Goal: Task Accomplishment & Management: Use online tool/utility

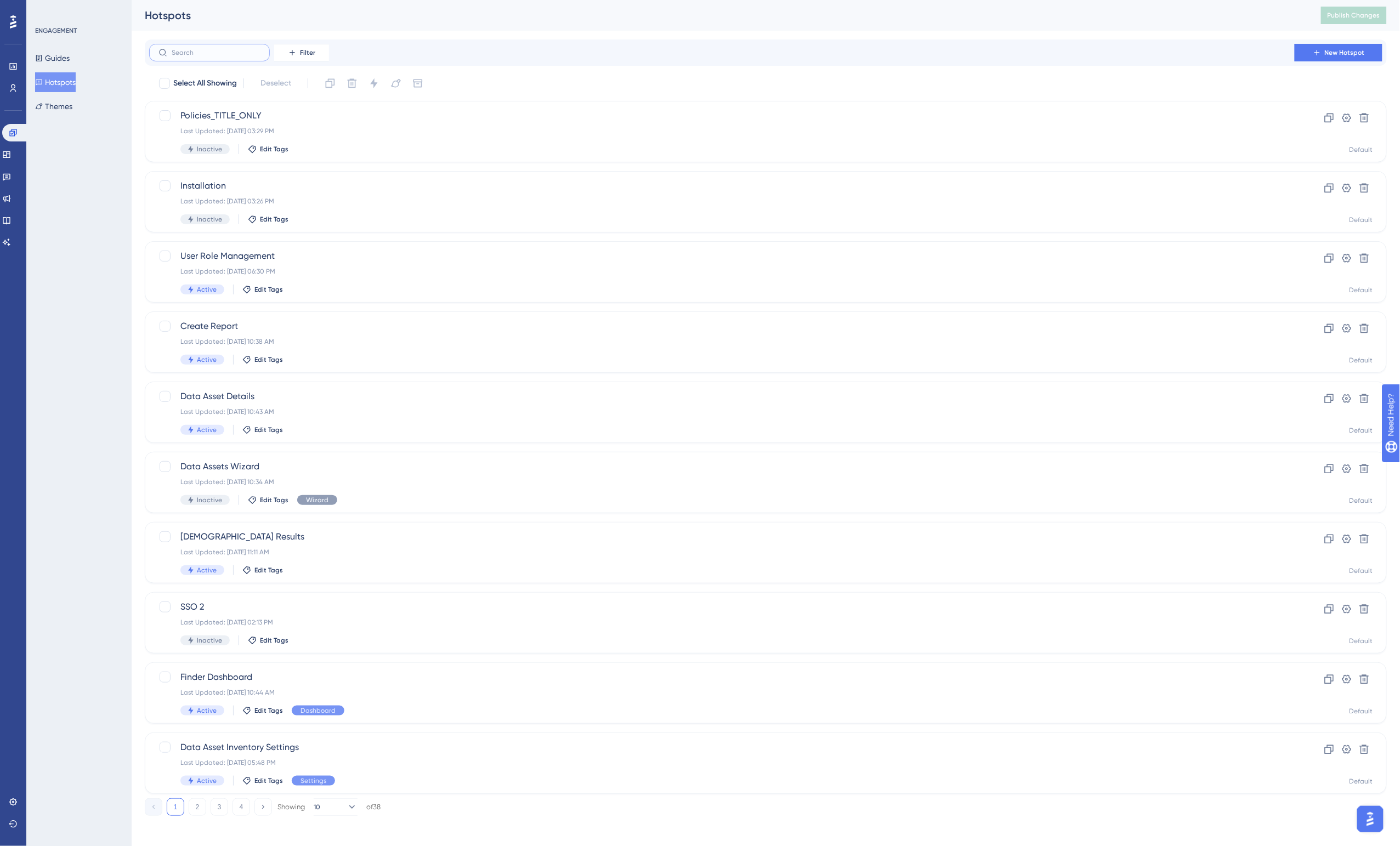
click at [221, 56] on input "text" at bounding box center [216, 52] width 88 height 7
type input "s"
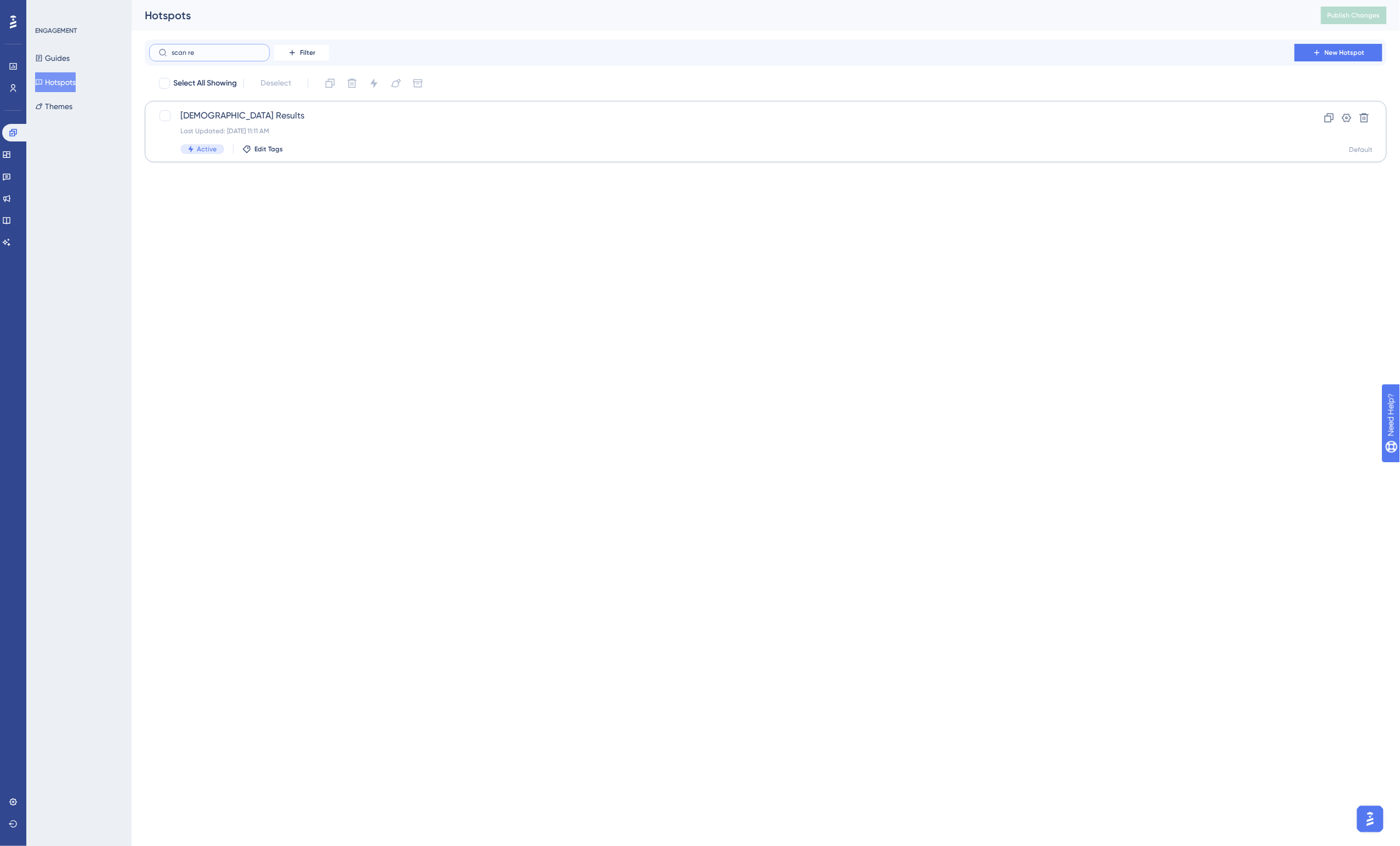
type input "scan re"
click at [248, 119] on span "[DEMOGRAPHIC_DATA] Results" at bounding box center [722, 115] width 1083 height 13
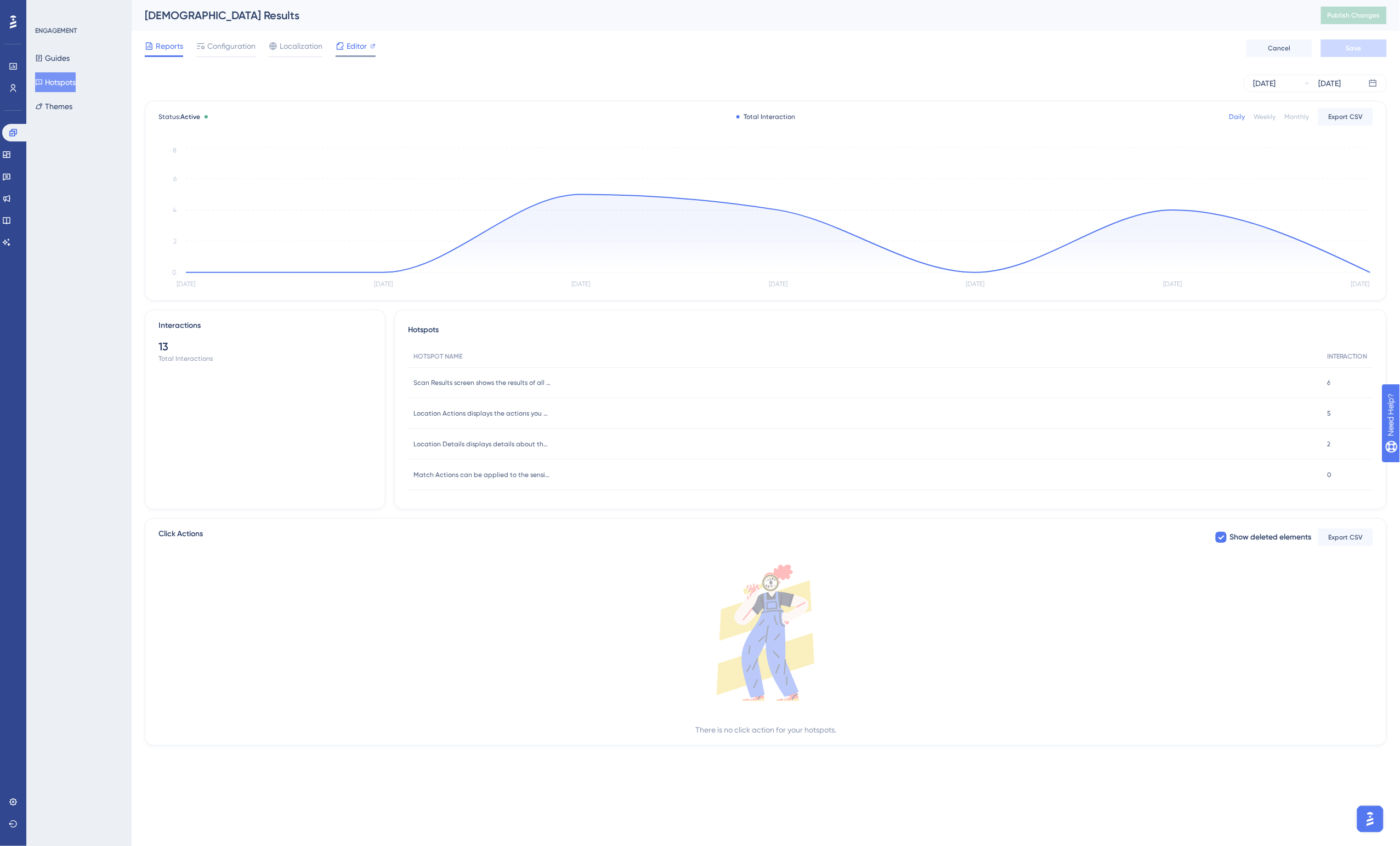
click at [358, 45] on span "Editor" at bounding box center [356, 46] width 20 height 13
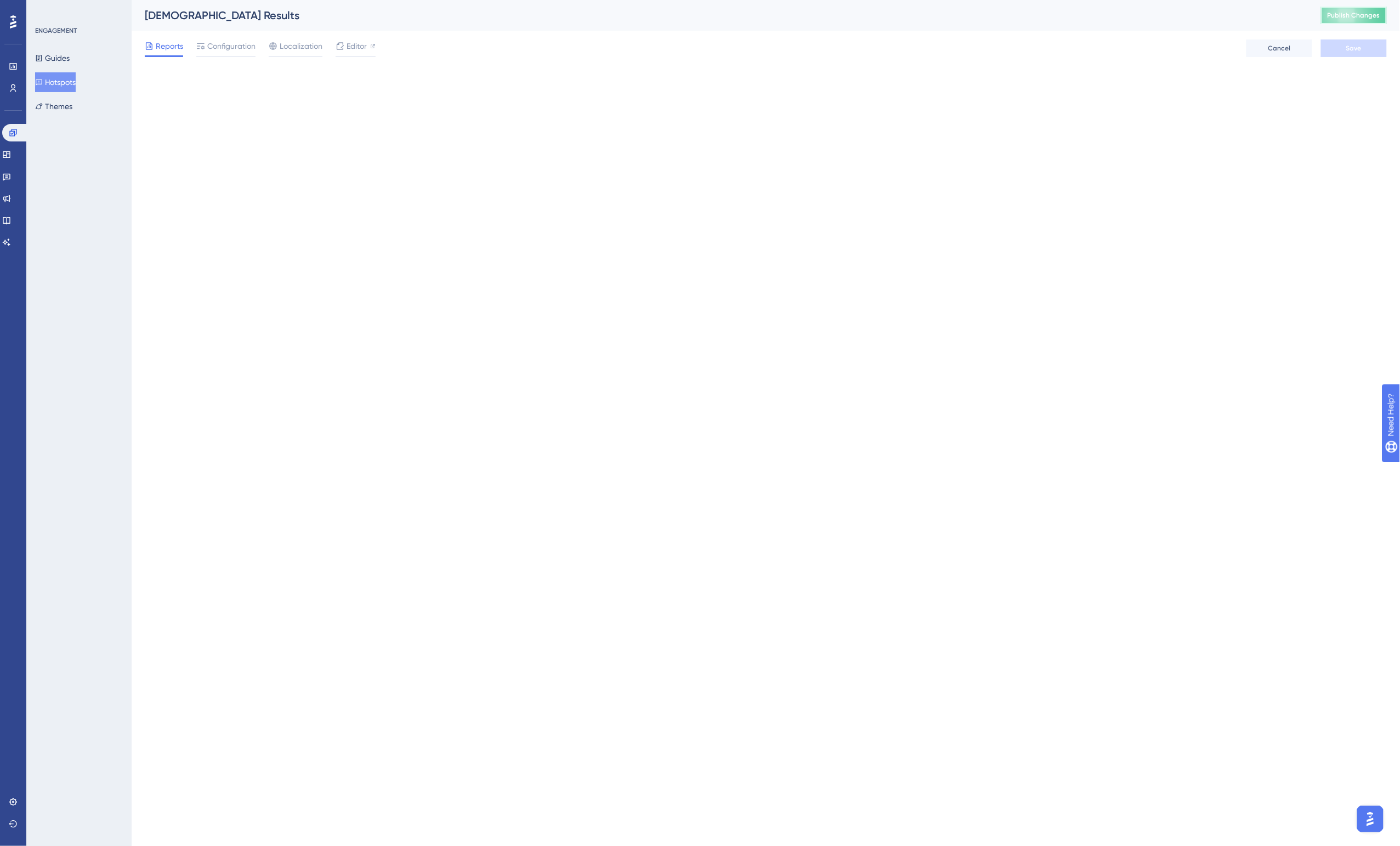
click at [1350, 14] on span "Publish Changes" at bounding box center [1354, 15] width 53 height 9
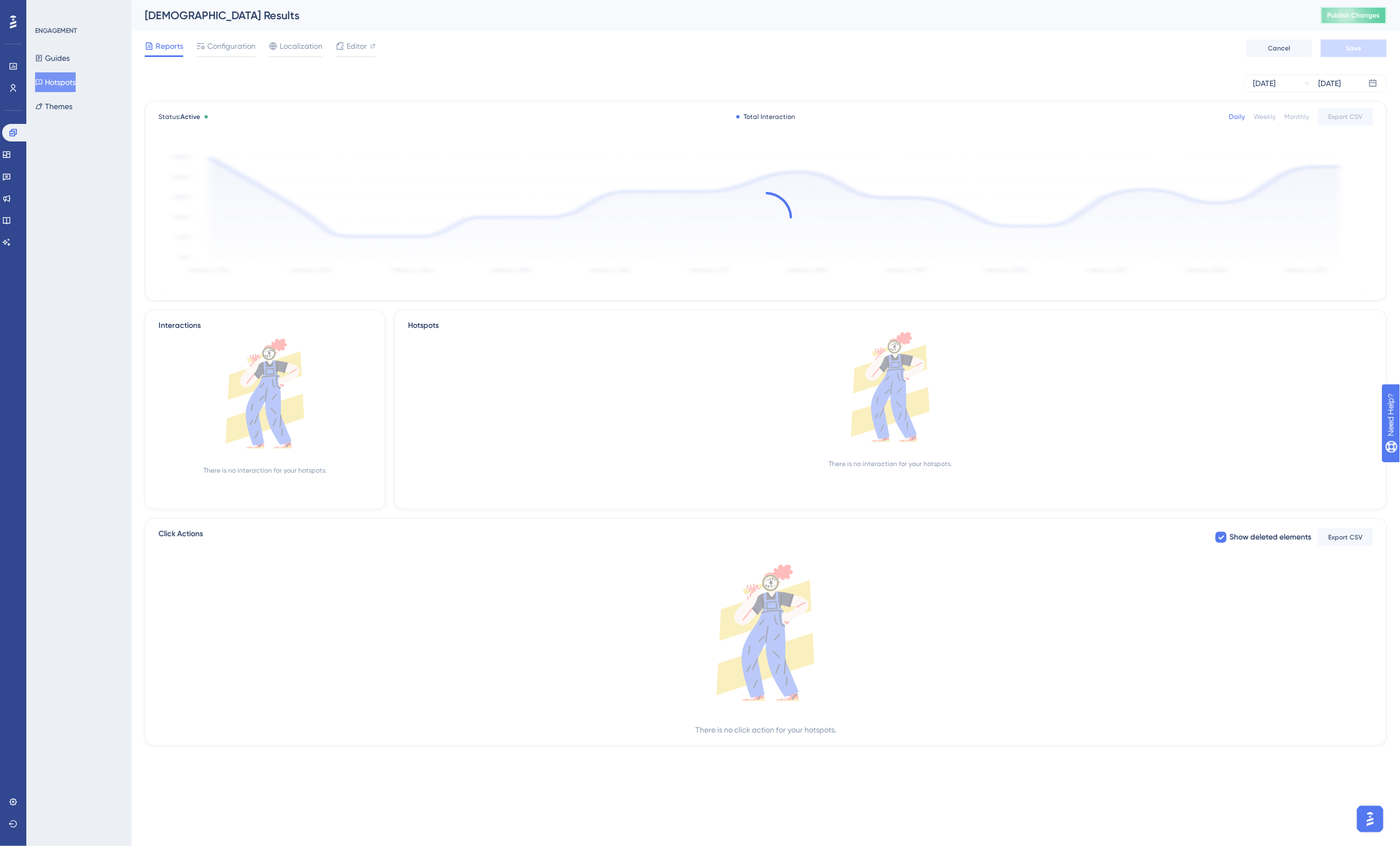
click at [1346, 19] on span "Publish Changes" at bounding box center [1354, 15] width 53 height 9
click at [1355, 11] on span "Publish Changes" at bounding box center [1354, 15] width 53 height 9
click at [1359, 15] on span "Publish Changes" at bounding box center [1354, 15] width 53 height 9
click at [1345, 19] on button "Publish Changes" at bounding box center [1354, 15] width 66 height 18
click at [1359, 11] on span "Publish Changes" at bounding box center [1354, 15] width 53 height 9
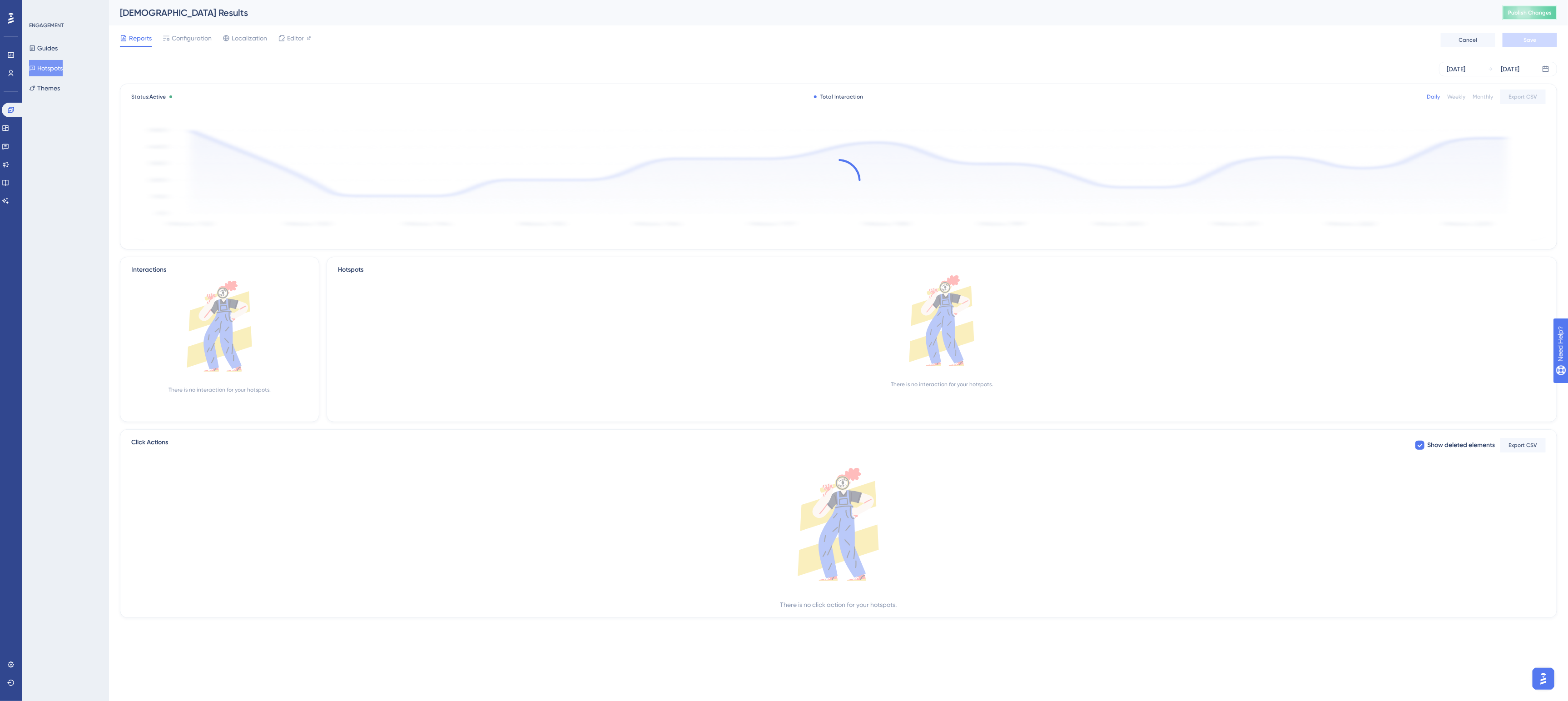
click at [1159, 11] on span "Publish Changes" at bounding box center [1530, 13] width 44 height 7
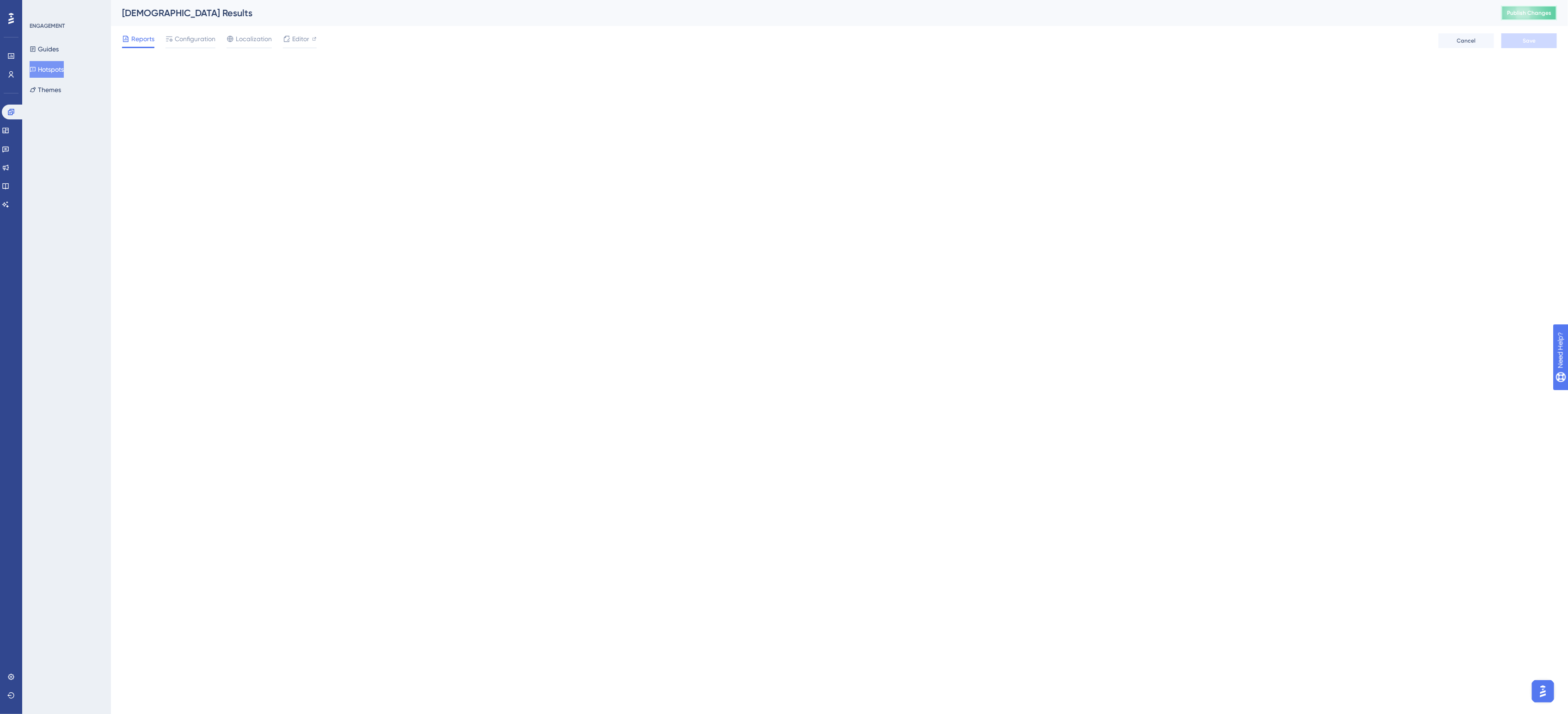
click at [1180, 13] on button "Publish Changes" at bounding box center [1529, 13] width 55 height 15
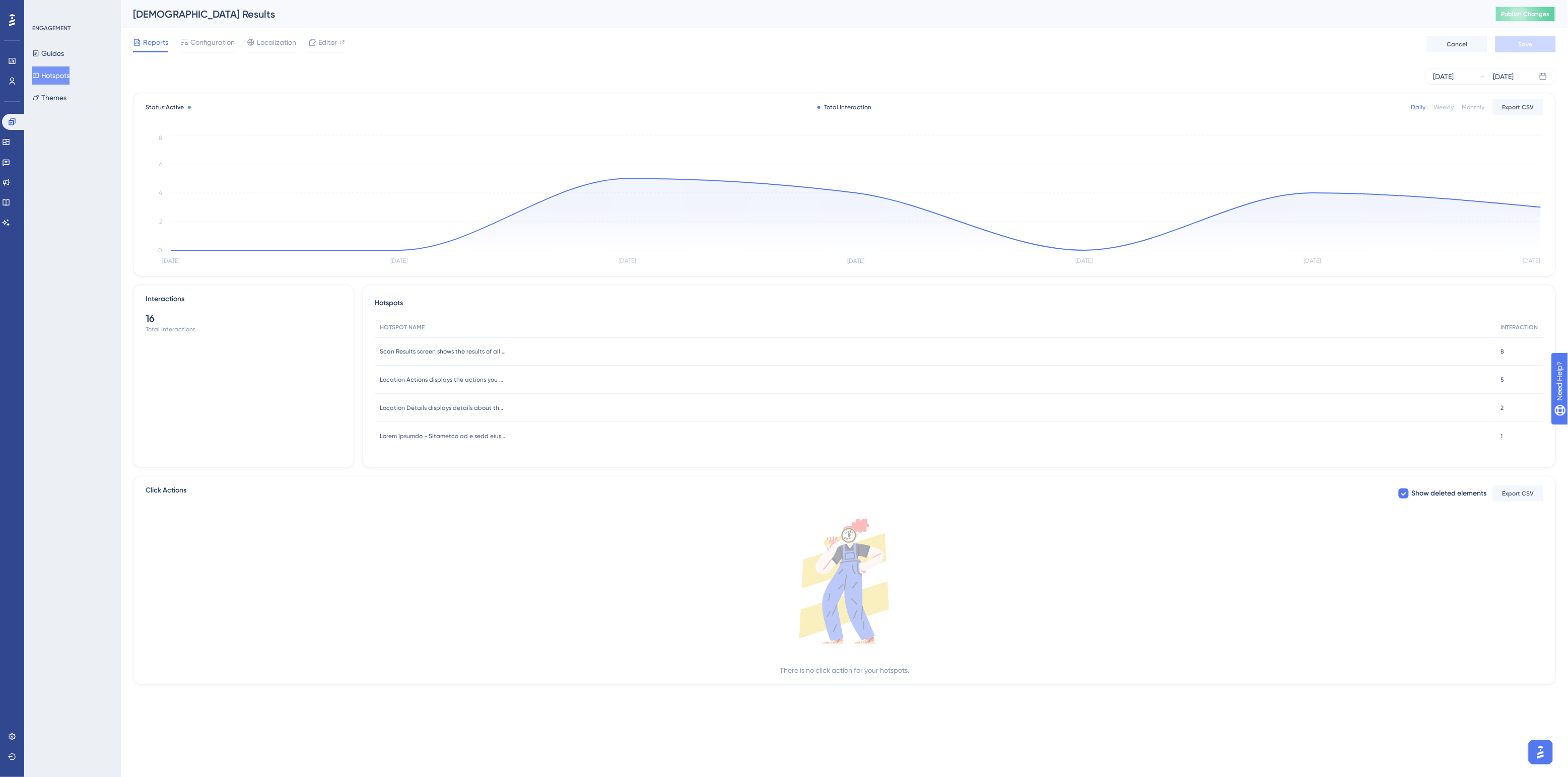
click at [1286, 13] on span "Publish Changes" at bounding box center [1526, 14] width 48 height 8
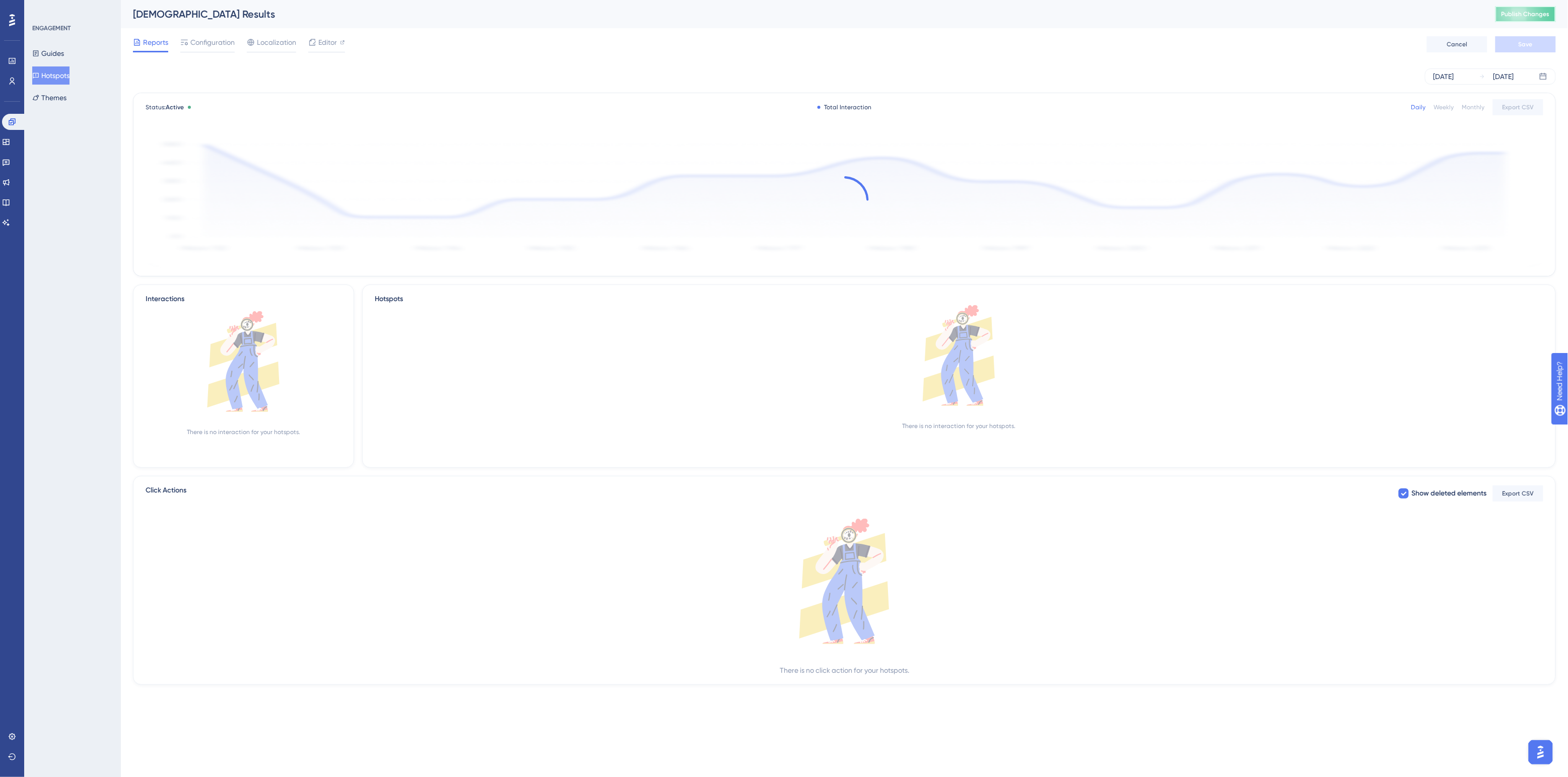
click at [1286, 15] on span "Publish Changes" at bounding box center [1526, 14] width 48 height 8
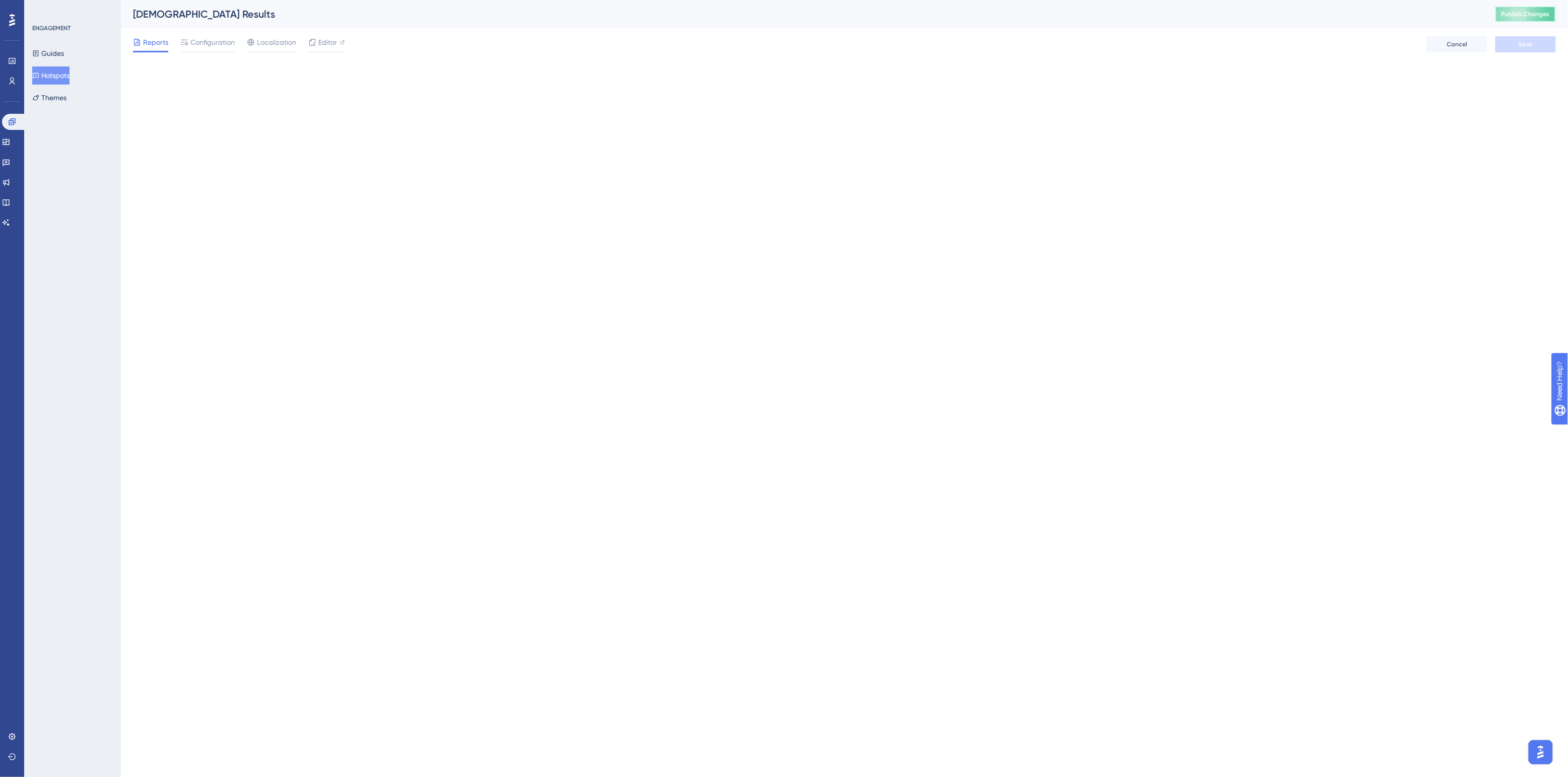
click at [1286, 16] on span "Publish Changes" at bounding box center [1526, 14] width 48 height 8
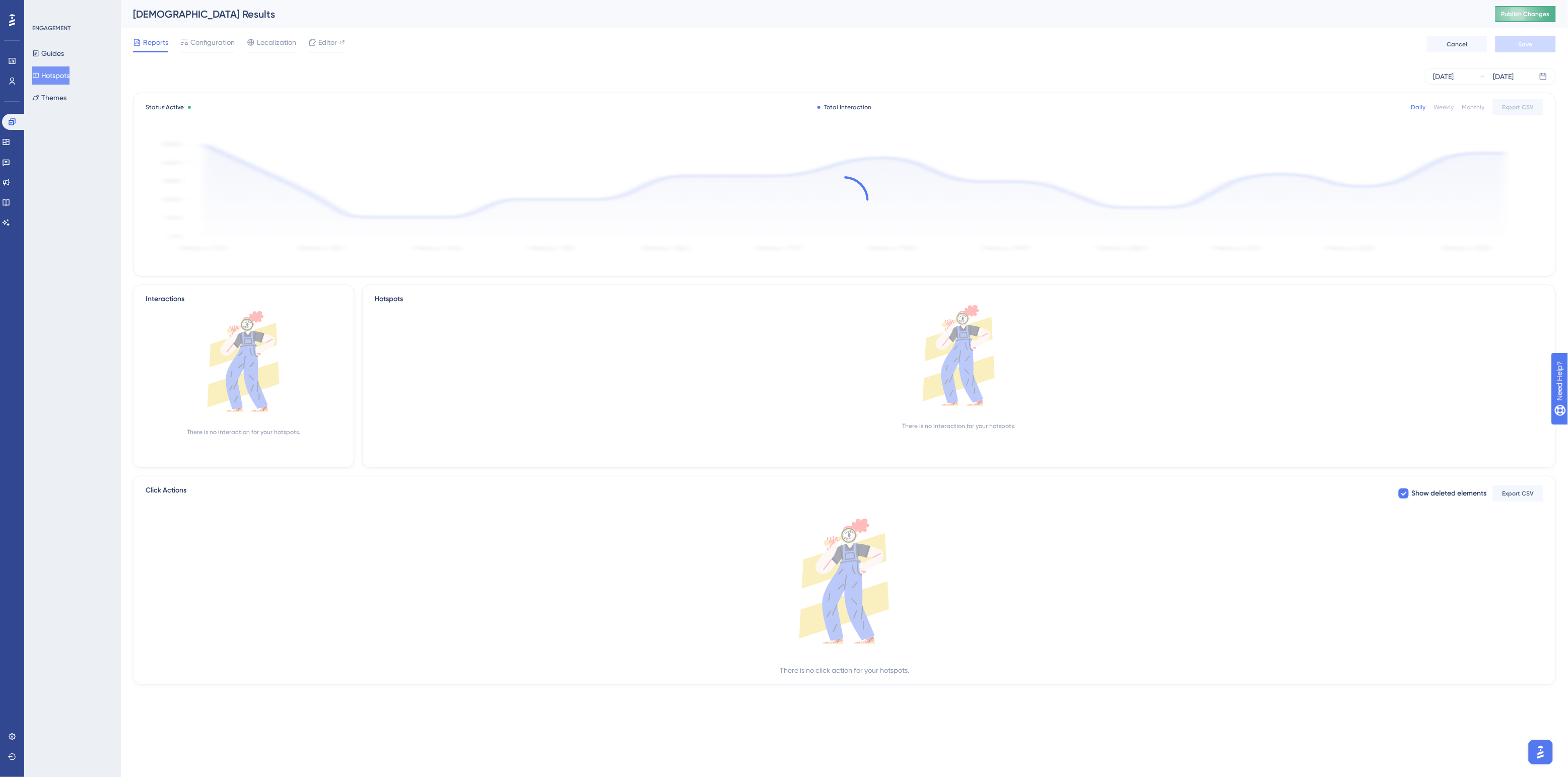
click at [1286, 19] on button "Publish Changes" at bounding box center [1525, 14] width 60 height 16
